Goal: Find specific page/section

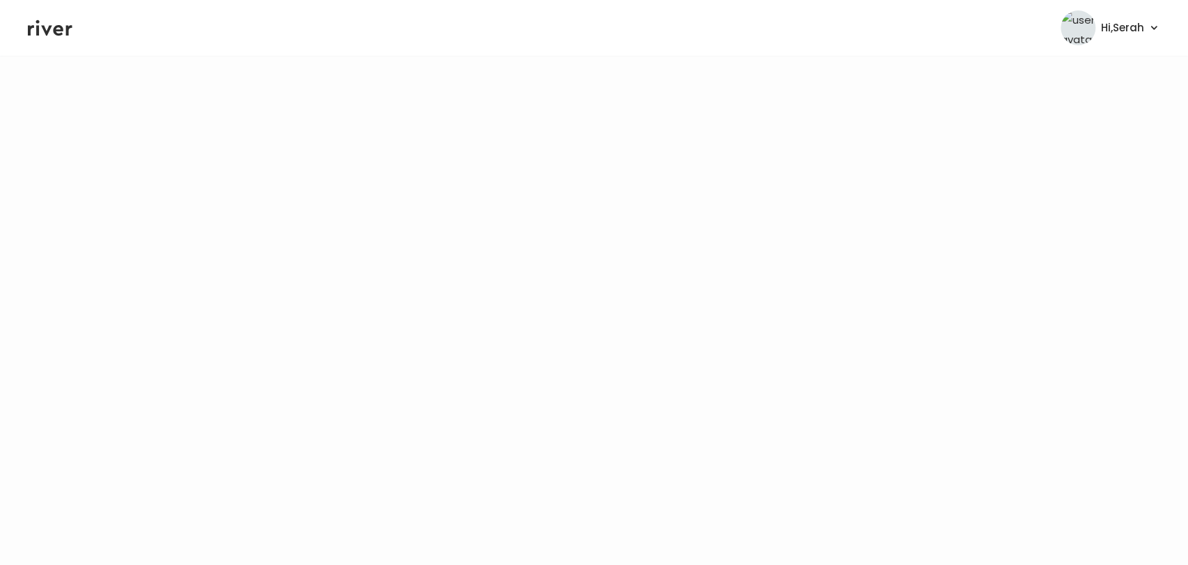
click at [49, 21] on icon at bounding box center [50, 27] width 45 height 21
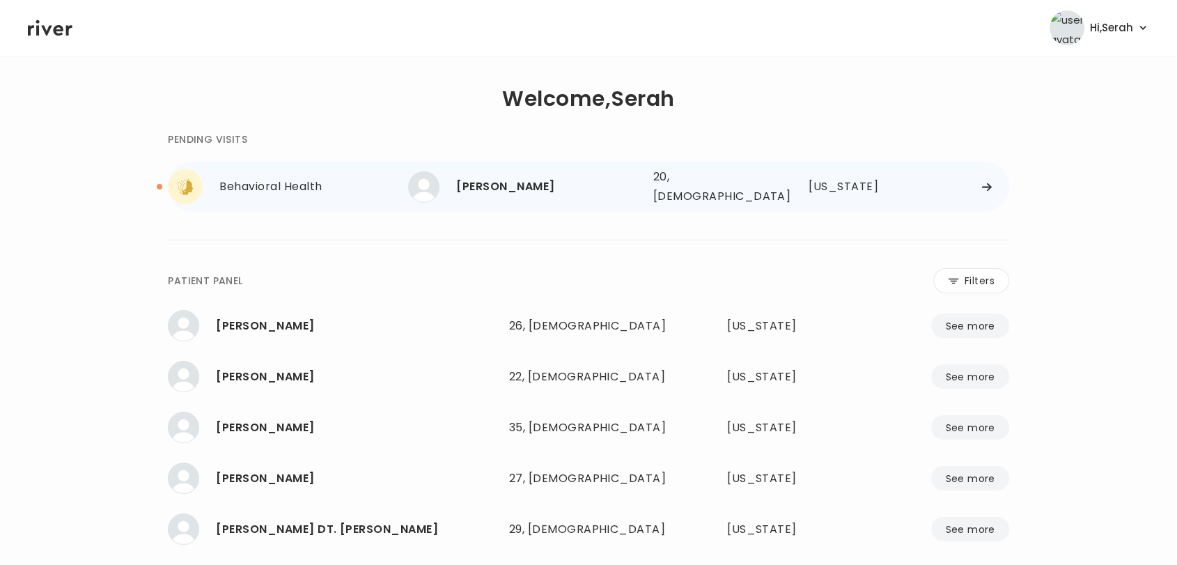
click at [585, 185] on div "[PERSON_NAME]" at bounding box center [548, 186] width 185 height 19
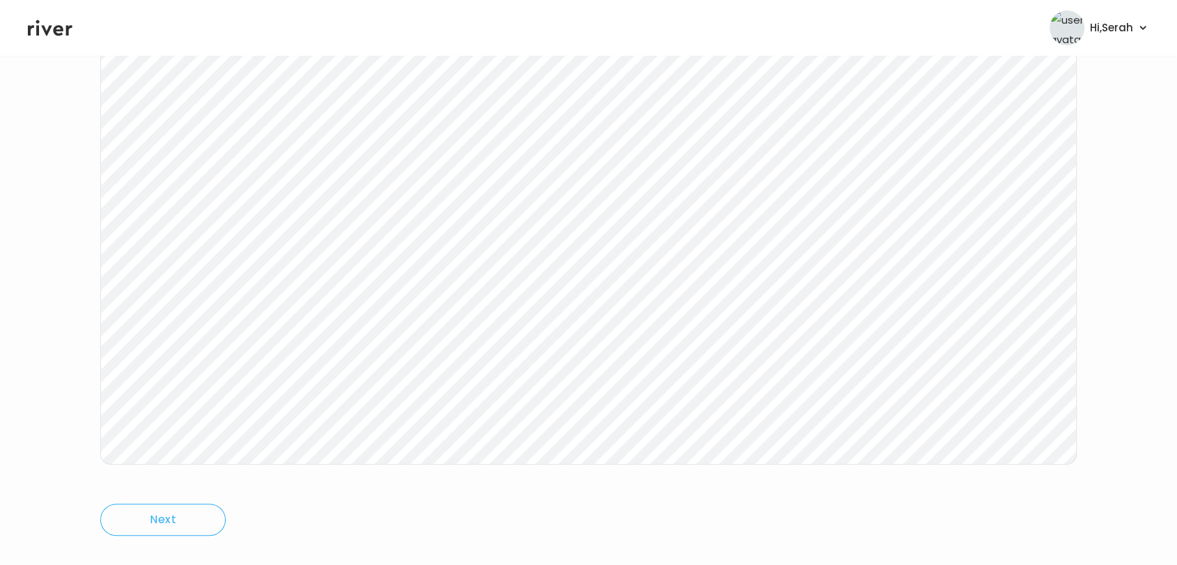
scroll to position [209, 0]
click at [48, 24] on icon at bounding box center [50, 27] width 45 height 21
